Goal: Task Accomplishment & Management: Manage account settings

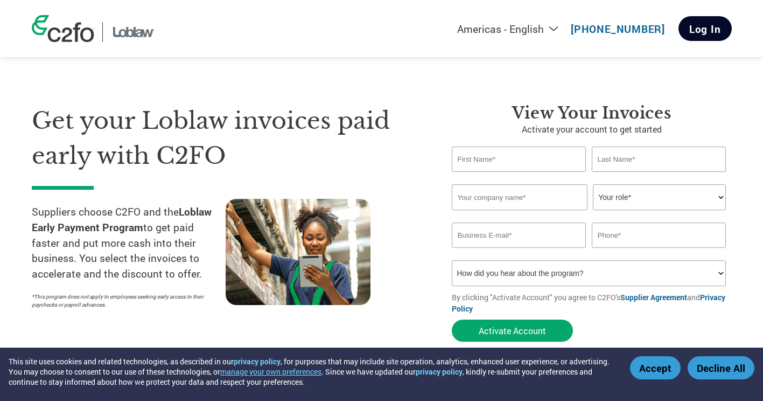
click at [702, 34] on link "Log In" at bounding box center [704, 28] width 53 height 25
click at [709, 27] on link "Log In" at bounding box center [704, 28] width 53 height 25
click at [692, 32] on link "Log In" at bounding box center [704, 28] width 53 height 25
click at [698, 31] on link "Log In" at bounding box center [704, 28] width 53 height 25
click at [709, 32] on link "Log In" at bounding box center [704, 28] width 53 height 25
